Goal: Task Accomplishment & Management: Complete application form

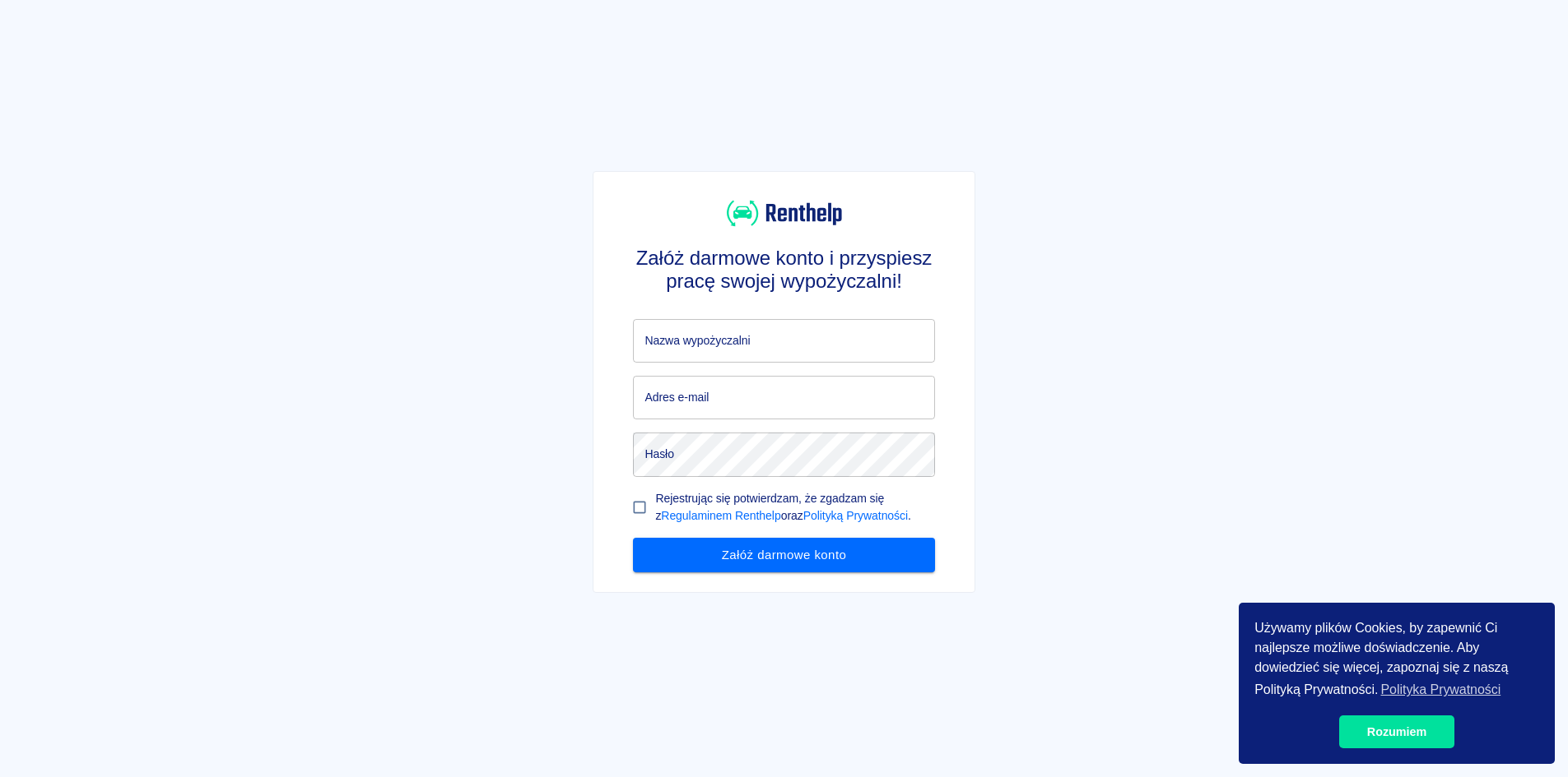
click at [782, 344] on input "Nazwa wypożyczalni" at bounding box center [784, 341] width 302 height 44
type input "RusinCar"
click at [704, 409] on input "Adres e-mail" at bounding box center [784, 397] width 302 height 44
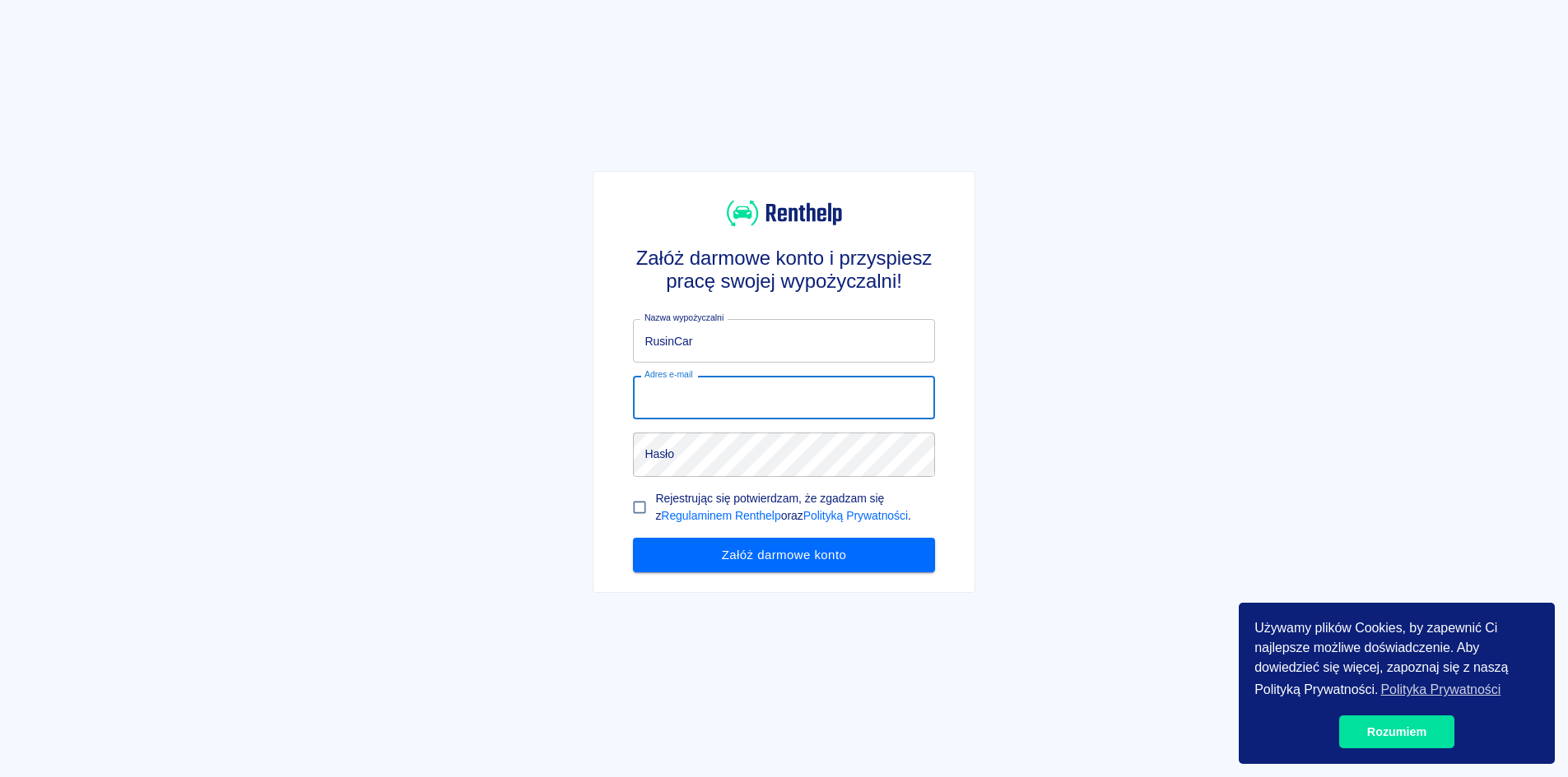
type input "[EMAIL_ADDRESS][DOMAIN_NAME]"
click at [644, 510] on input "Rejestrując się potwierdzam, że zgadzam się z Regulaminem Renthelp oraz Polityk…" at bounding box center [640, 508] width 32 height 32
checkbox input "true"
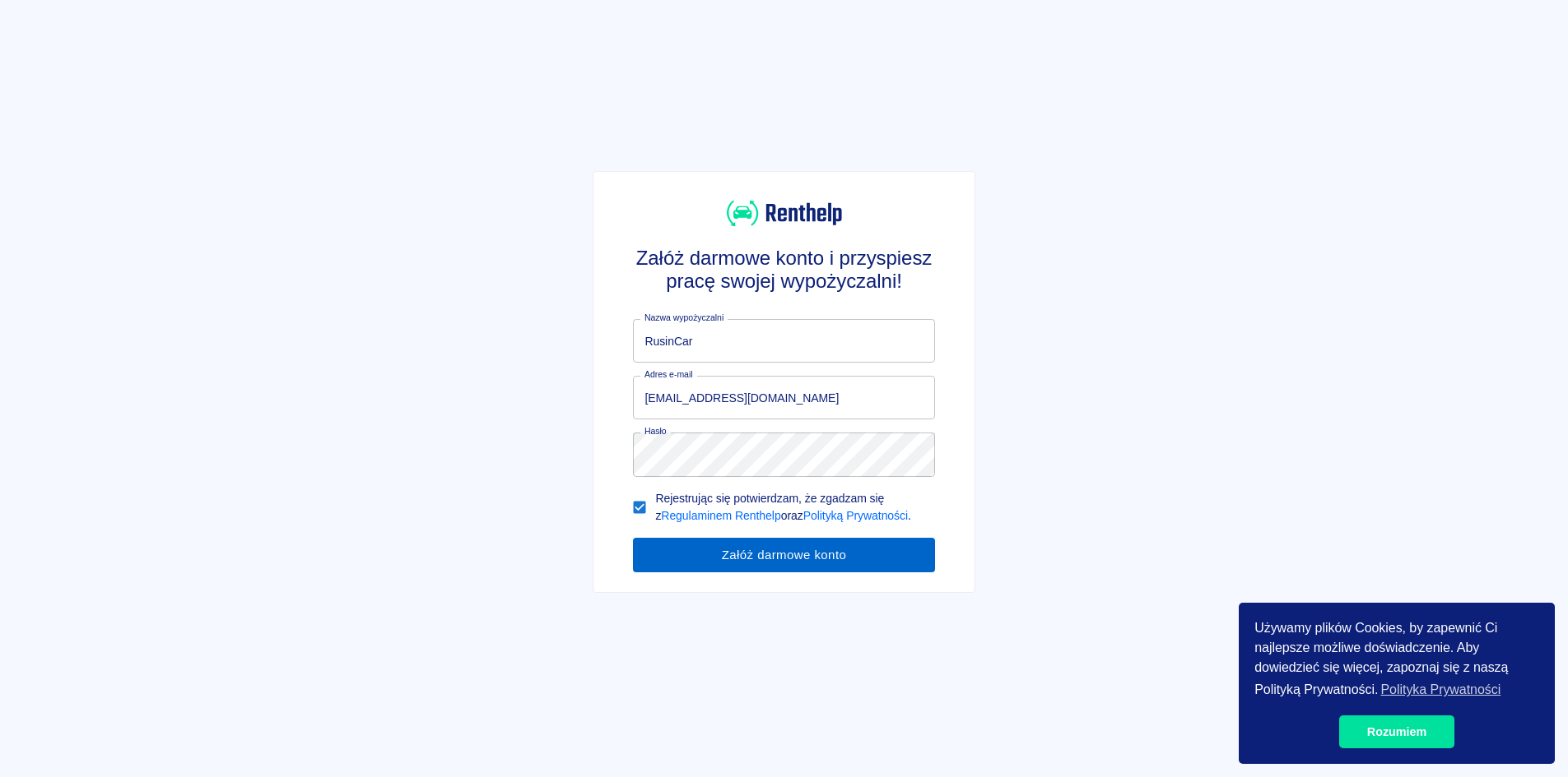
click at [696, 557] on button "Załóż darmowe konto" at bounding box center [784, 555] width 302 height 34
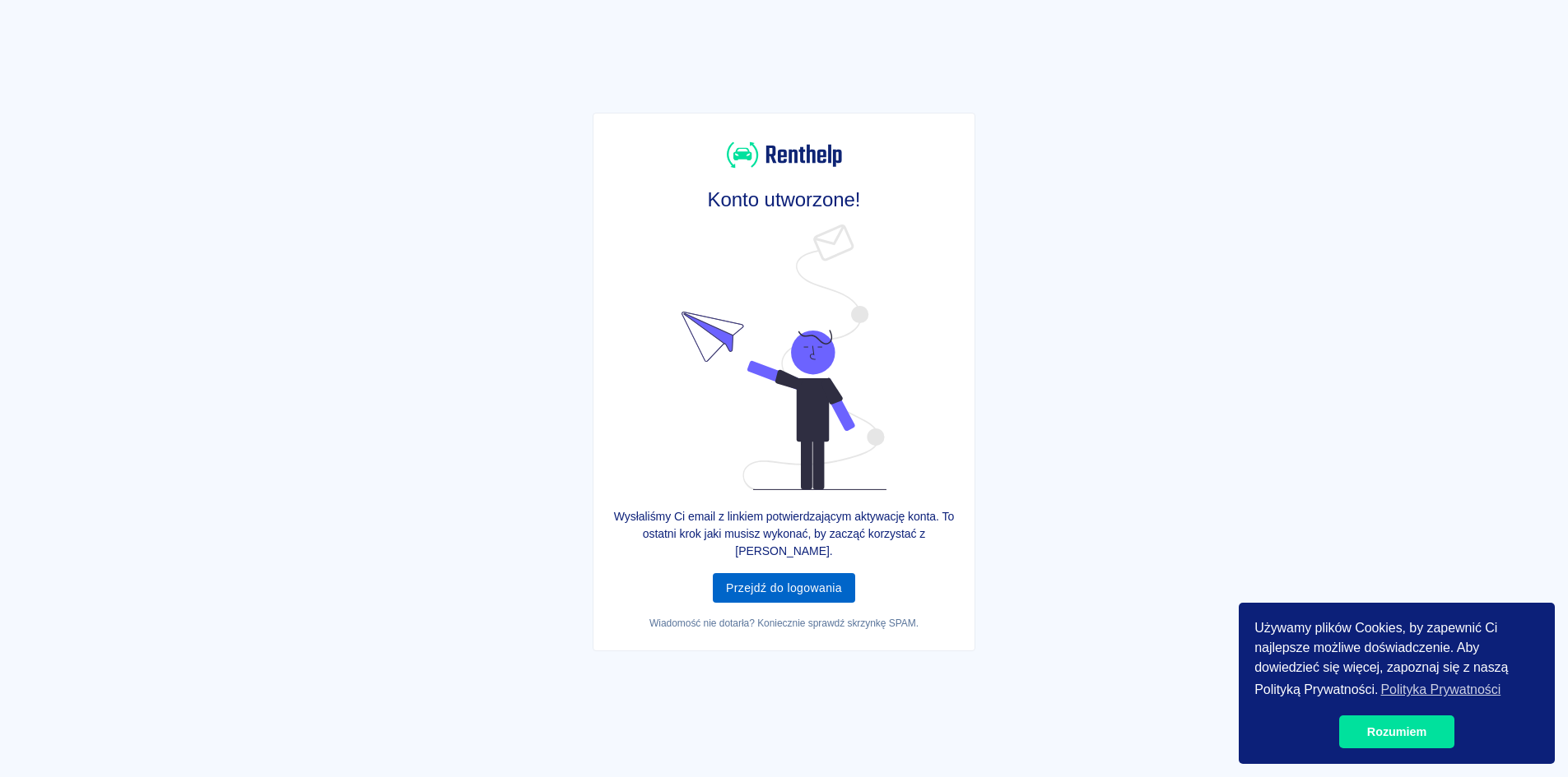
click at [804, 574] on link "Przejdź do logowania" at bounding box center [784, 588] width 142 height 31
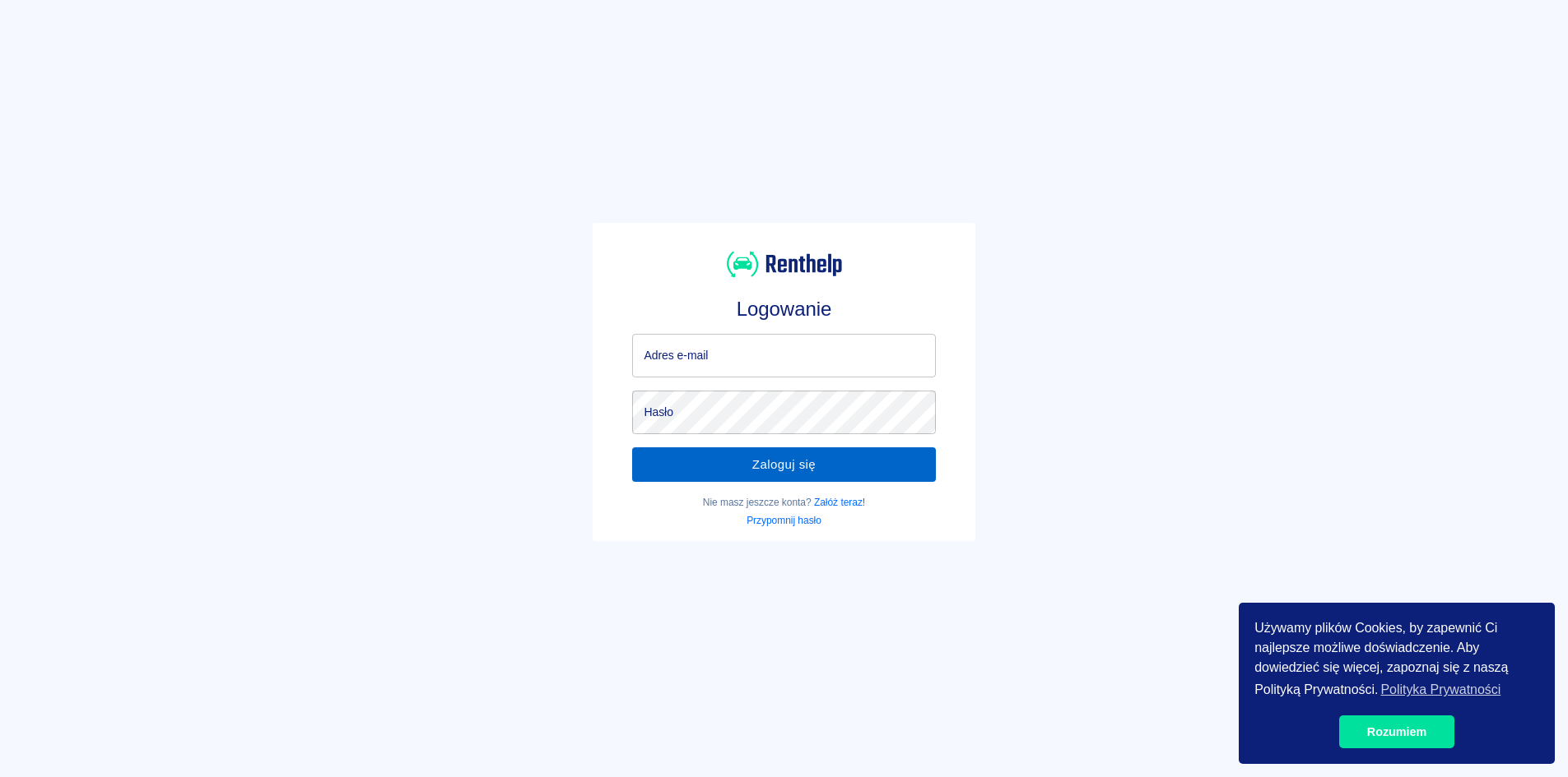
type input "[EMAIL_ADDRESS][DOMAIN_NAME]"
click at [760, 462] on button "Zaloguj się" at bounding box center [783, 464] width 303 height 34
